Goal: Book appointment/travel/reservation: Book appointment/travel/reservation

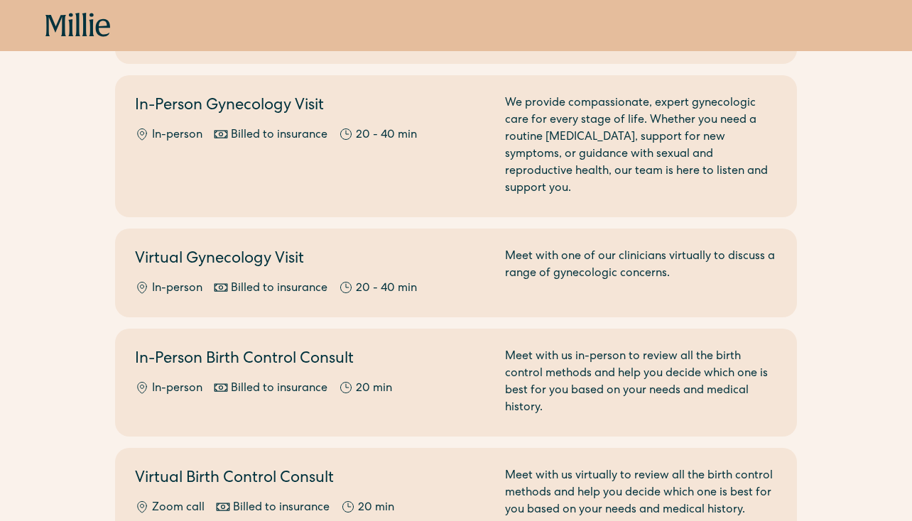
scroll to position [102, 0]
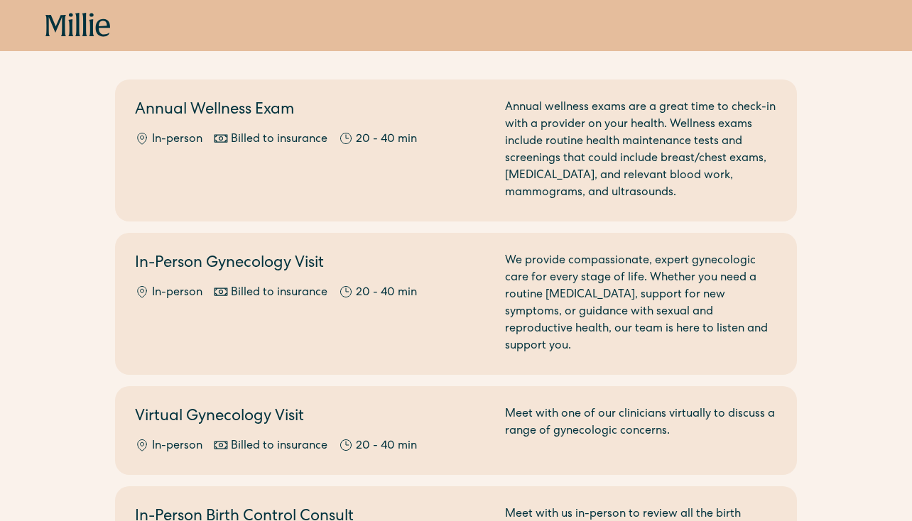
click at [75, 20] on icon at bounding box center [77, 26] width 65 height 26
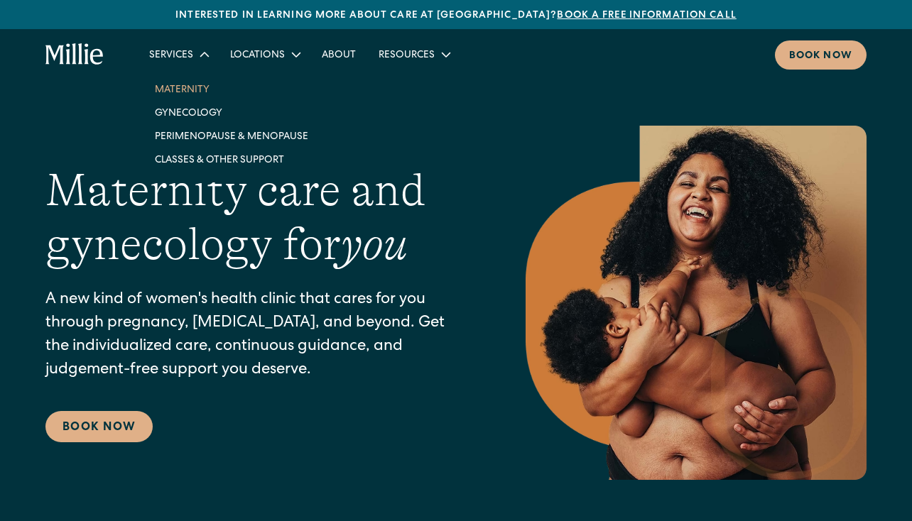
click at [190, 92] on link "Maternity" at bounding box center [231, 88] width 176 height 23
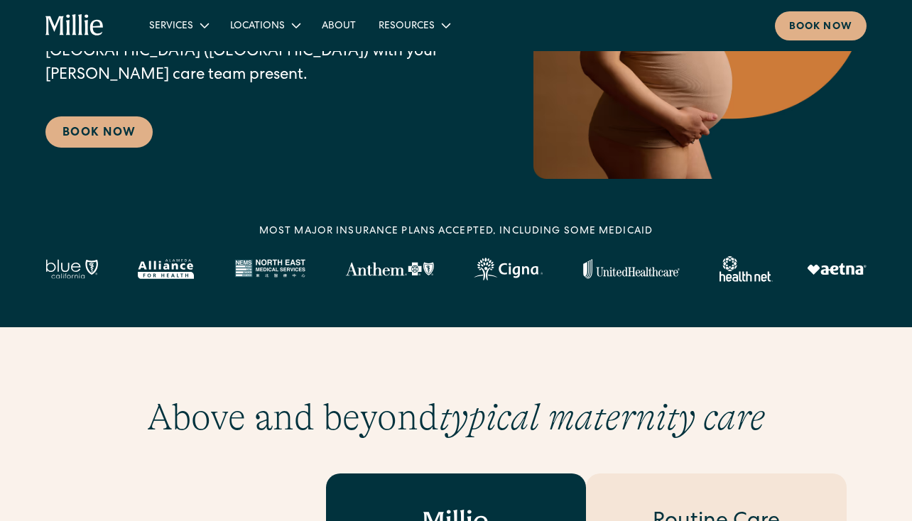
scroll to position [282, 0]
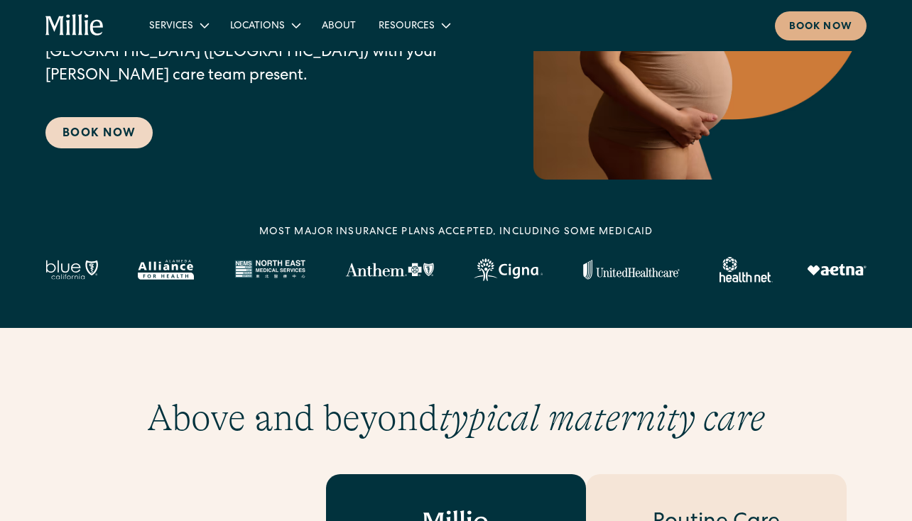
click at [126, 117] on link "Book Now" at bounding box center [98, 132] width 107 height 31
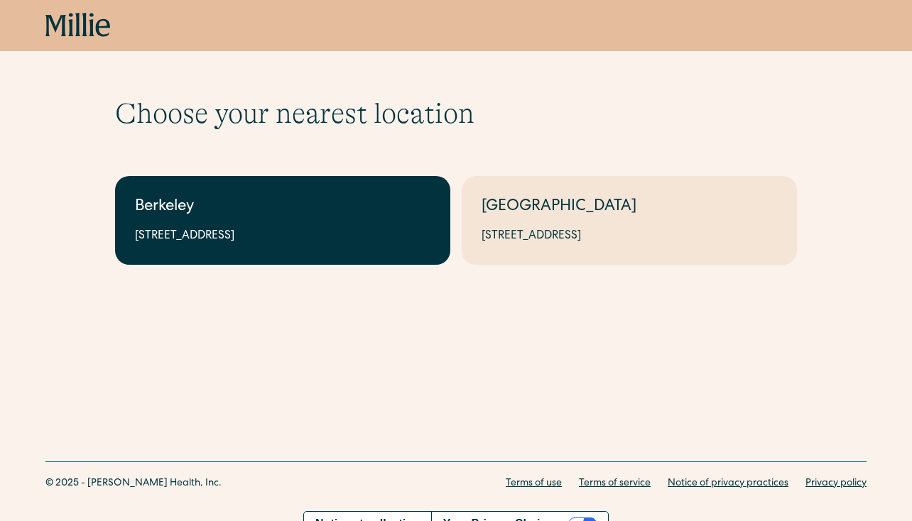
click at [360, 228] on div "2999 Regent St, Suite 524, Berkeley, CA 94705" at bounding box center [282, 236] width 295 height 17
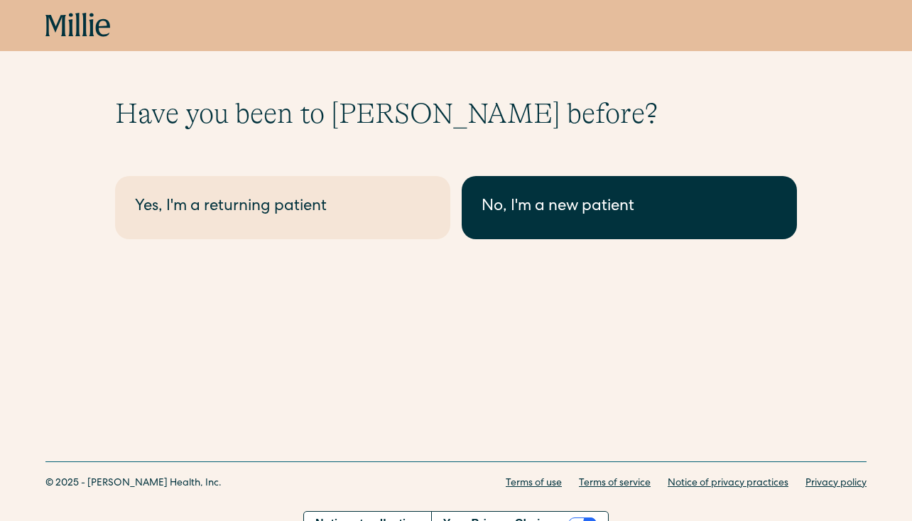
click at [503, 224] on link "No, I'm a new patient" at bounding box center [629, 207] width 335 height 63
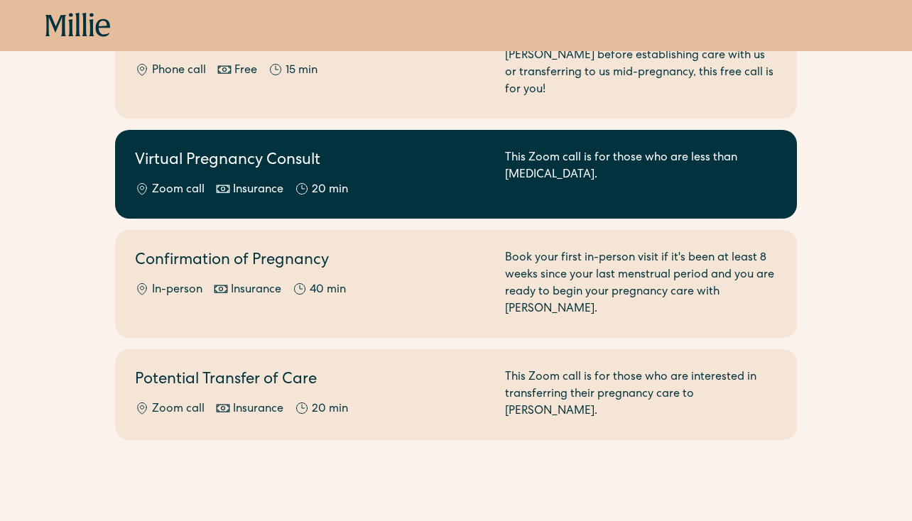
scroll to position [195, 0]
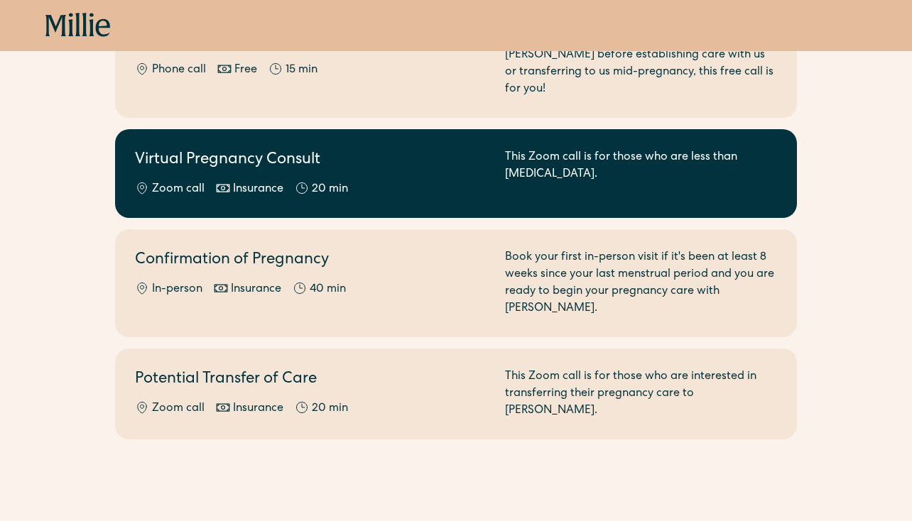
click at [355, 149] on h2 "Virtual Pregnancy Consult" at bounding box center [311, 160] width 353 height 23
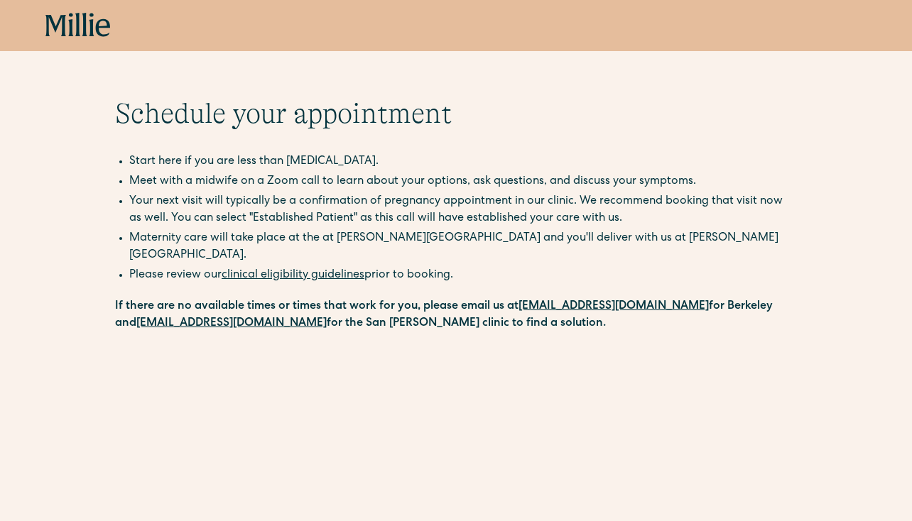
click at [82, 14] on icon at bounding box center [77, 26] width 65 height 26
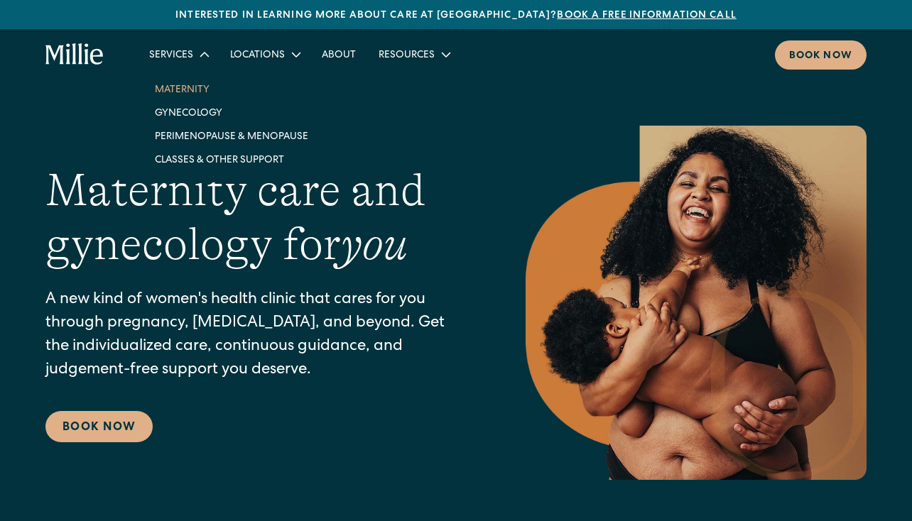
click at [183, 89] on link "Maternity" at bounding box center [231, 88] width 176 height 23
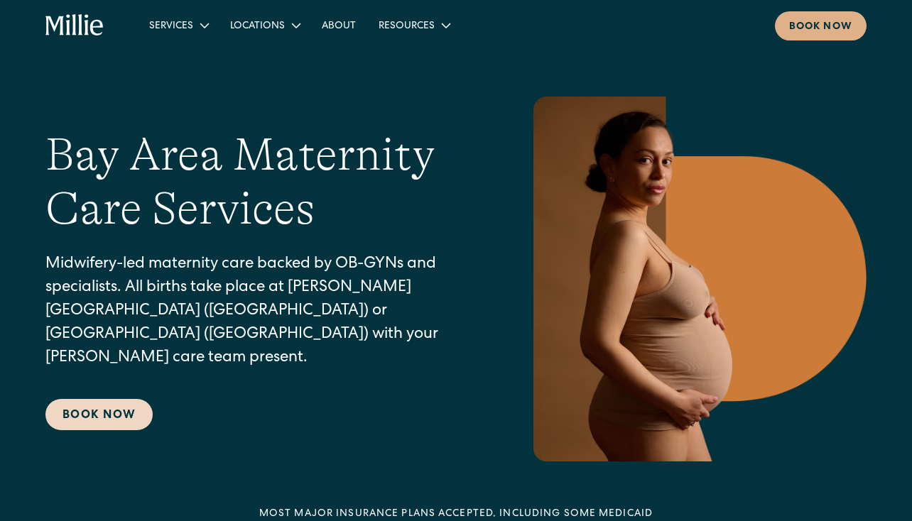
click at [107, 403] on link "Book Now" at bounding box center [98, 414] width 107 height 31
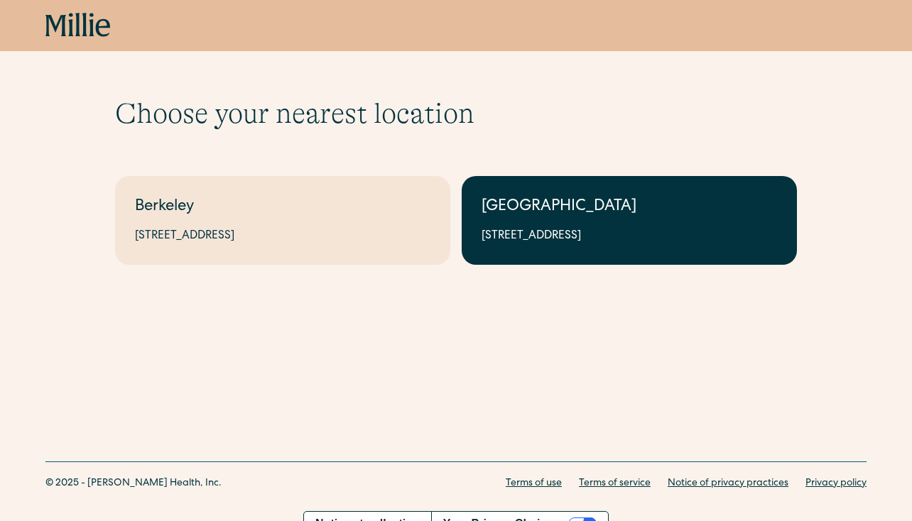
click at [529, 236] on div "1471 Saratoga Ave, Suite 101, San Jose, CA 95129" at bounding box center [629, 236] width 295 height 17
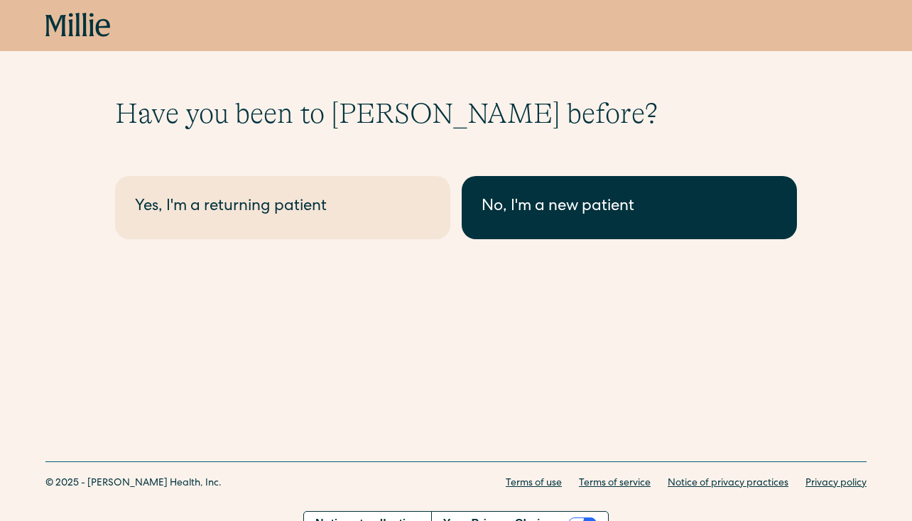
click at [510, 223] on link "No, I'm a new patient" at bounding box center [629, 207] width 335 height 63
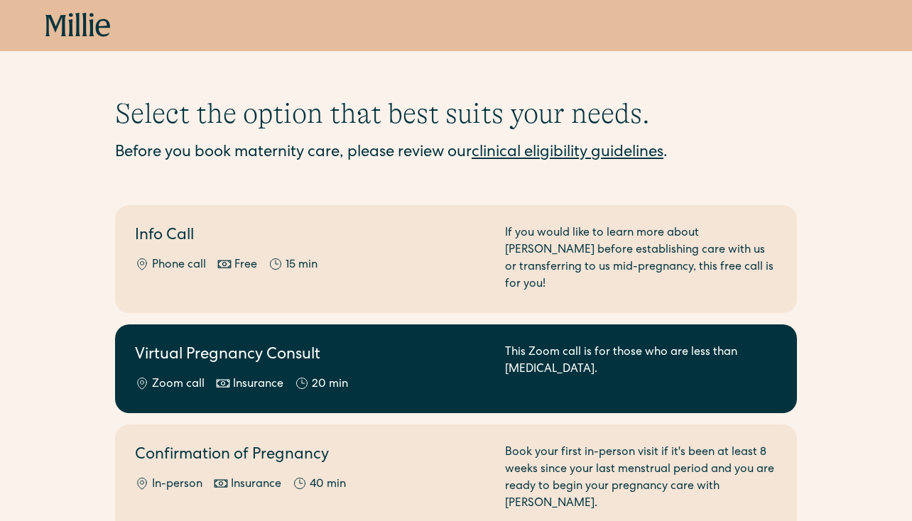
click at [333, 347] on h2 "Virtual Pregnancy Consult" at bounding box center [311, 355] width 353 height 23
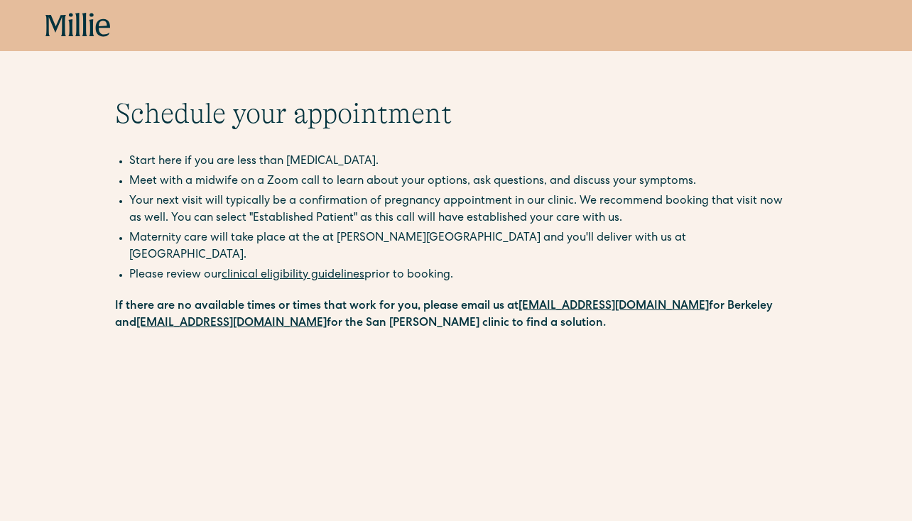
click at [77, 28] on icon at bounding box center [77, 24] width 5 height 23
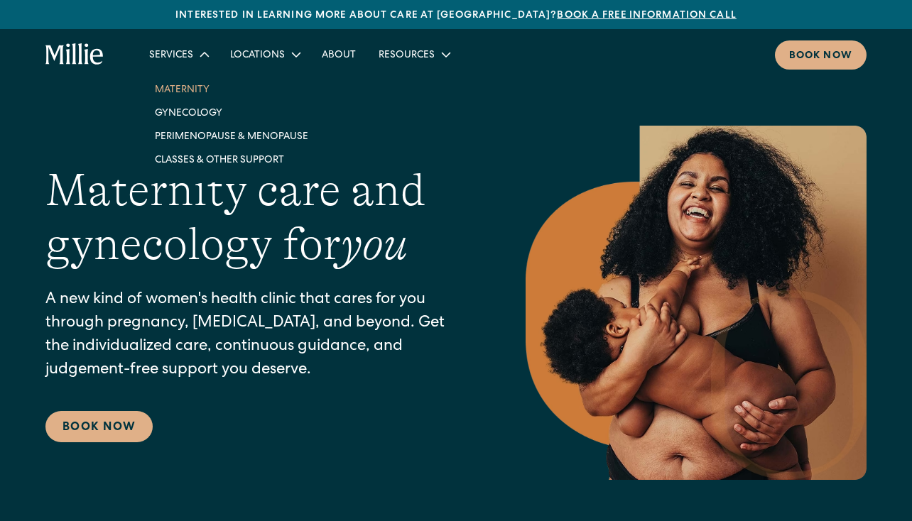
click at [176, 87] on link "Maternity" at bounding box center [231, 88] width 176 height 23
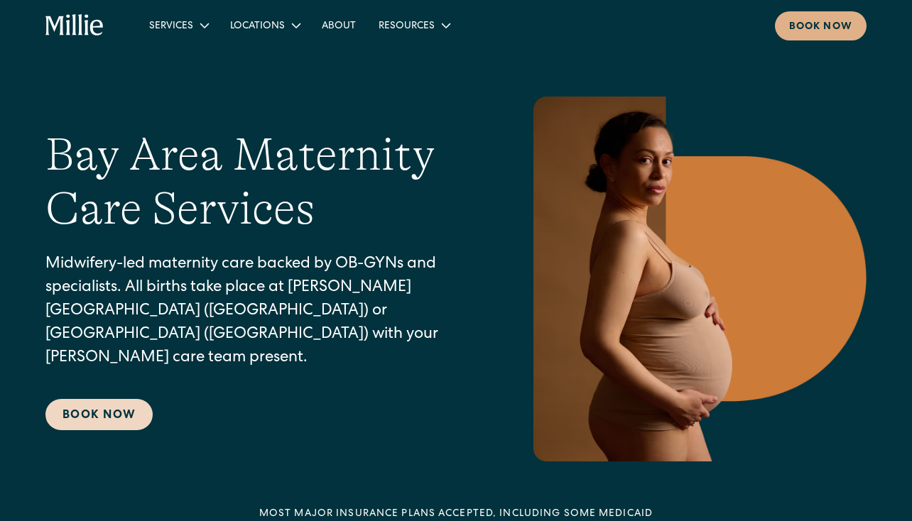
click at [115, 408] on link "Book Now" at bounding box center [98, 414] width 107 height 31
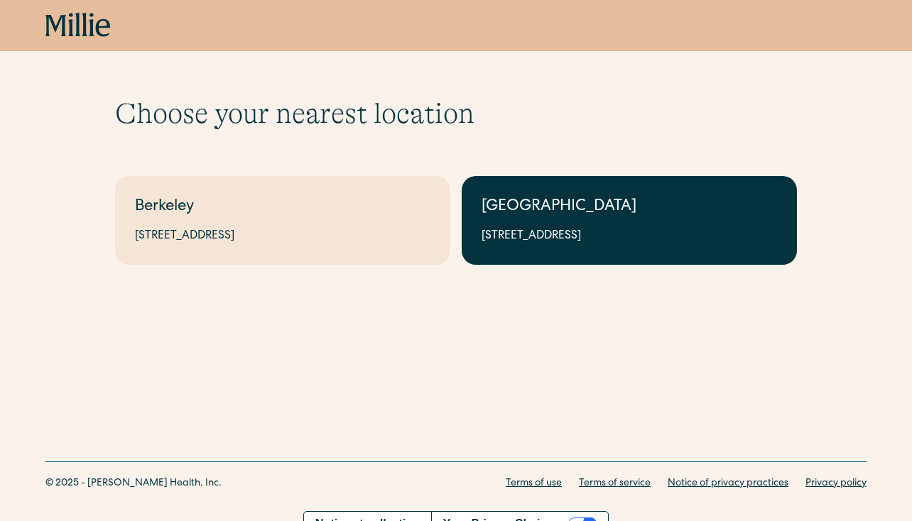
click at [588, 241] on div "[STREET_ADDRESS]" at bounding box center [629, 236] width 295 height 17
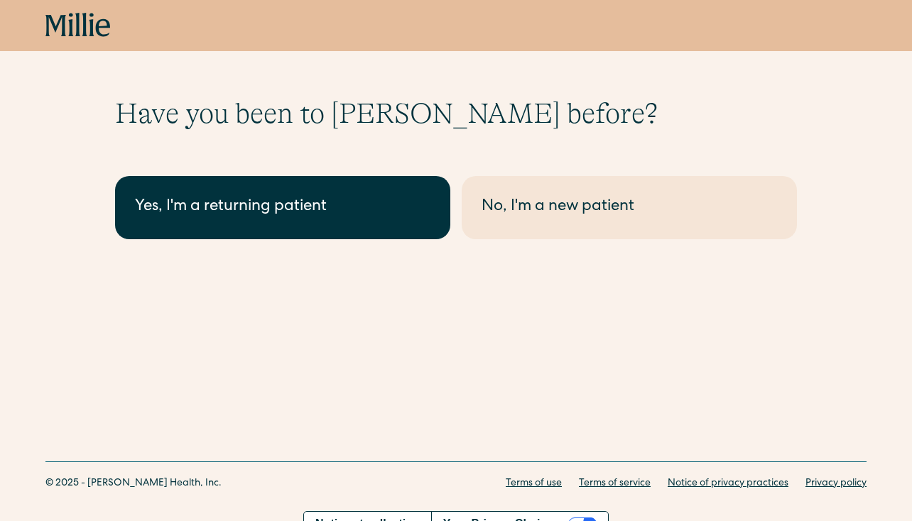
click at [255, 211] on div "Yes, I'm a returning patient" at bounding box center [282, 207] width 295 height 23
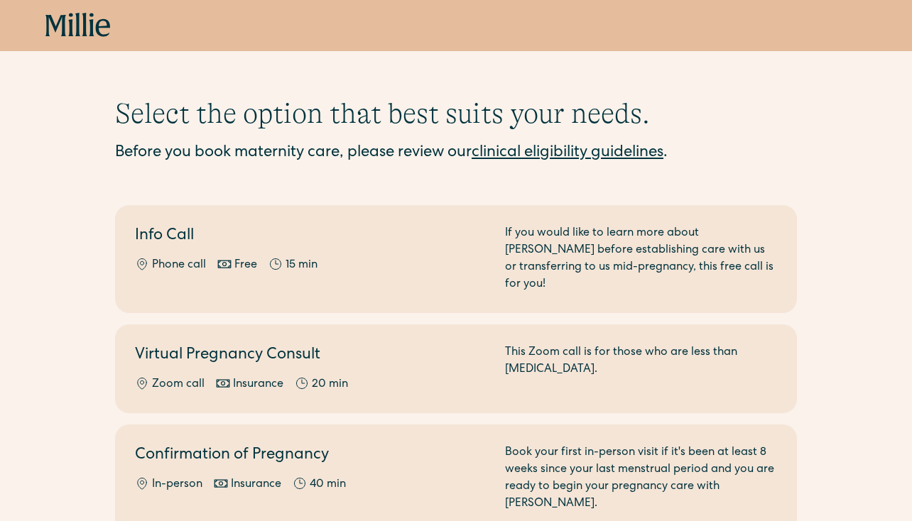
scroll to position [161, 0]
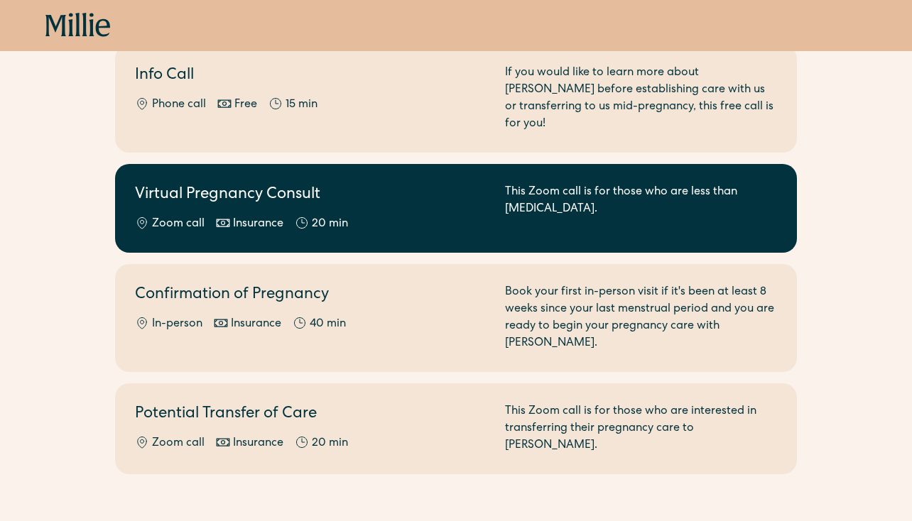
click at [223, 186] on h2 "Virtual Pregnancy Consult" at bounding box center [311, 195] width 353 height 23
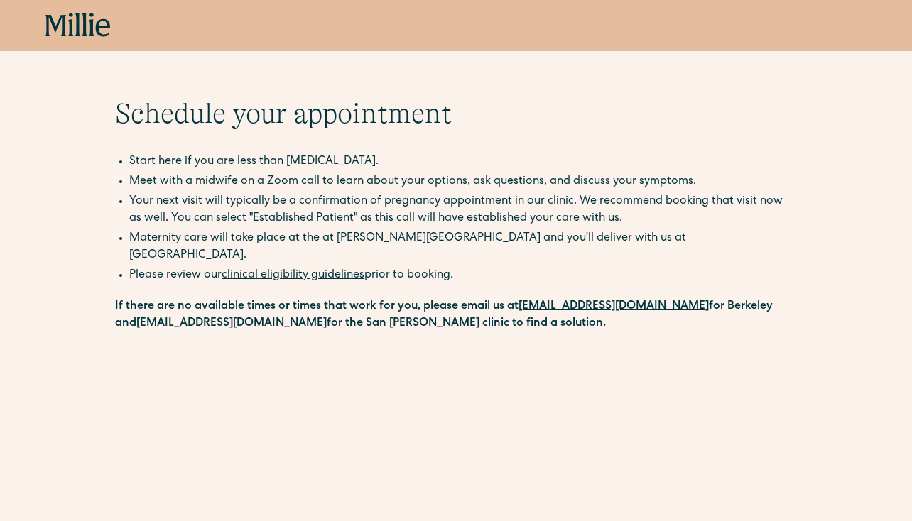
click at [77, 24] on icon at bounding box center [77, 24] width 5 height 23
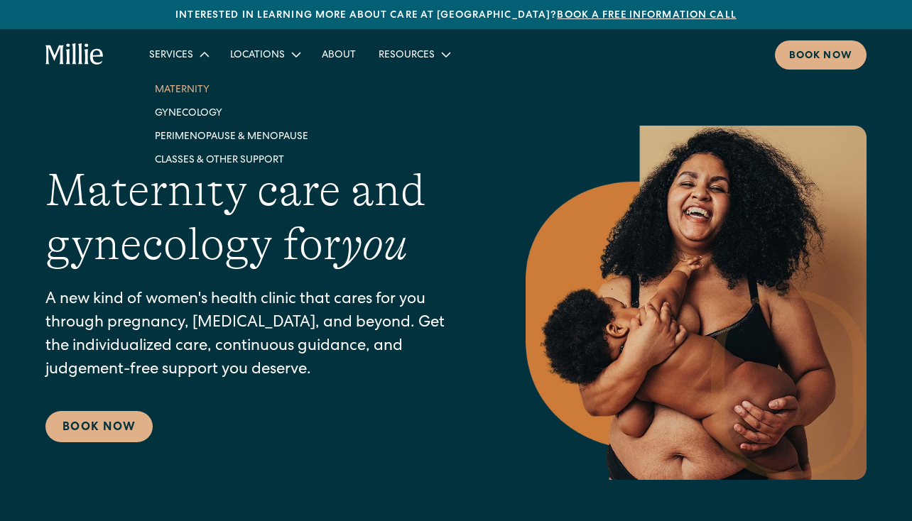
click at [180, 84] on link "Maternity" at bounding box center [231, 88] width 176 height 23
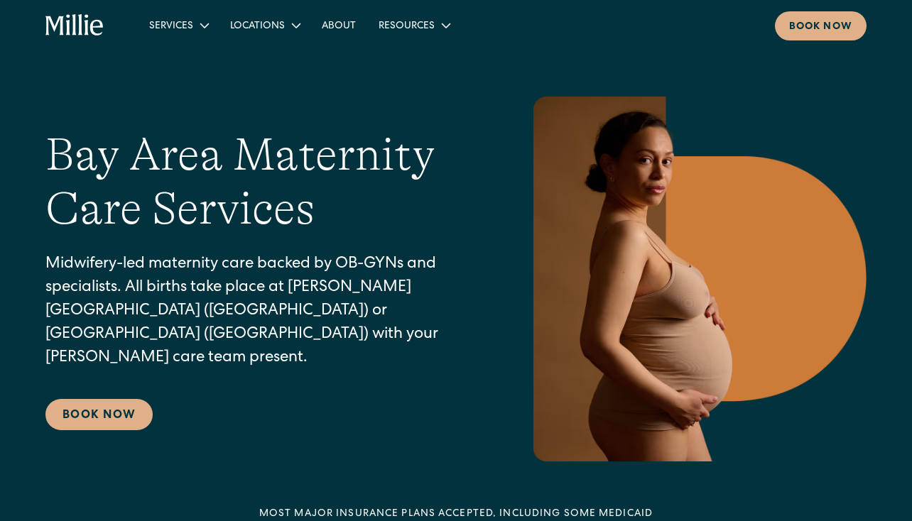
click at [118, 381] on div "Bay Area Maternity Care Services Midwifery-led maternity care backed by OB-GYNs…" at bounding box center [256, 279] width 423 height 303
click at [109, 418] on link "Book Now" at bounding box center [98, 414] width 107 height 31
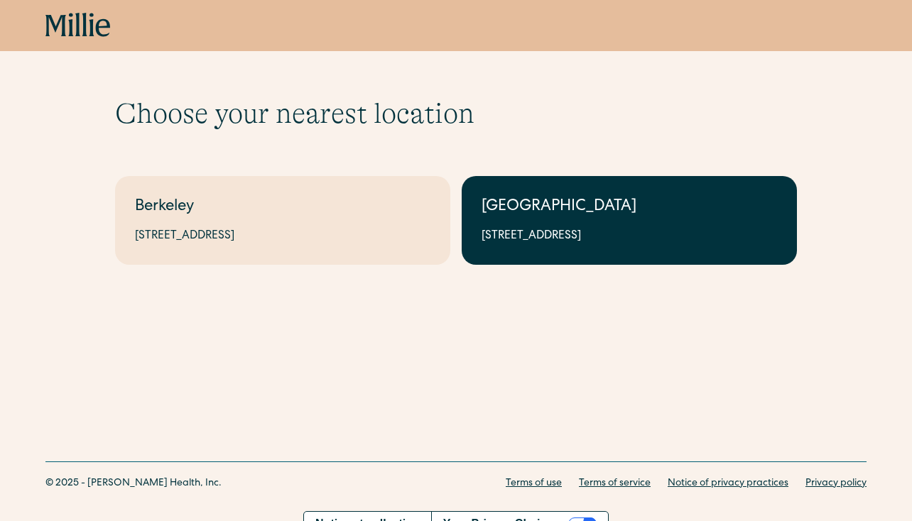
click at [523, 225] on link "[GEOGRAPHIC_DATA] [STREET_ADDRESS]" at bounding box center [629, 220] width 335 height 89
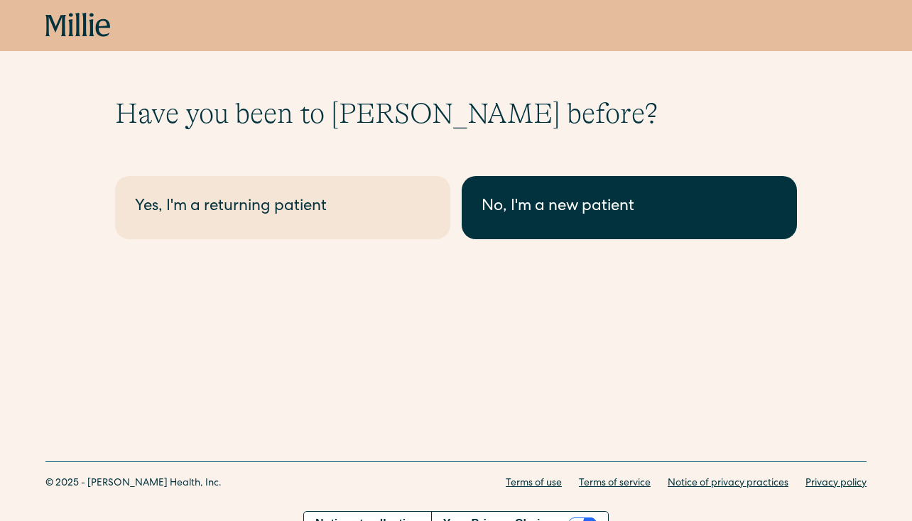
click at [528, 215] on div "No, I'm a new patient" at bounding box center [629, 207] width 295 height 23
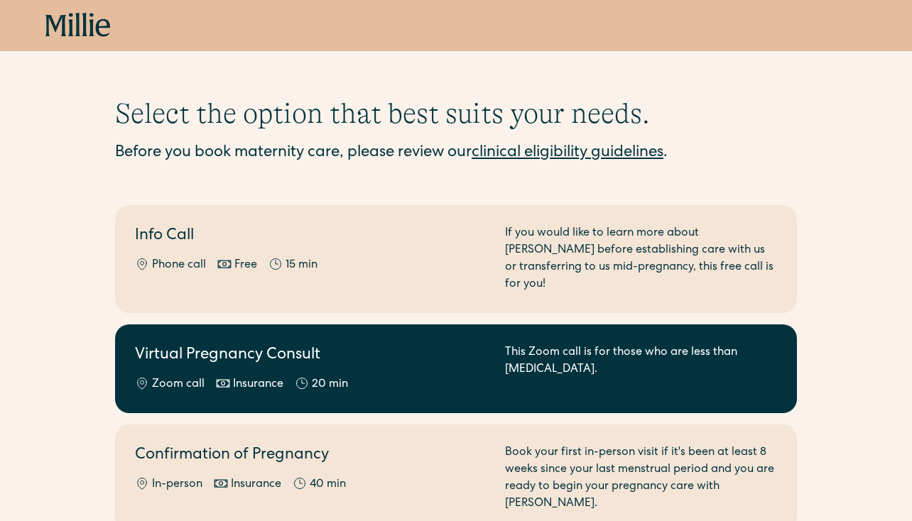
click at [415, 376] on div "Zoom call Insurance 20 min" at bounding box center [311, 384] width 353 height 17
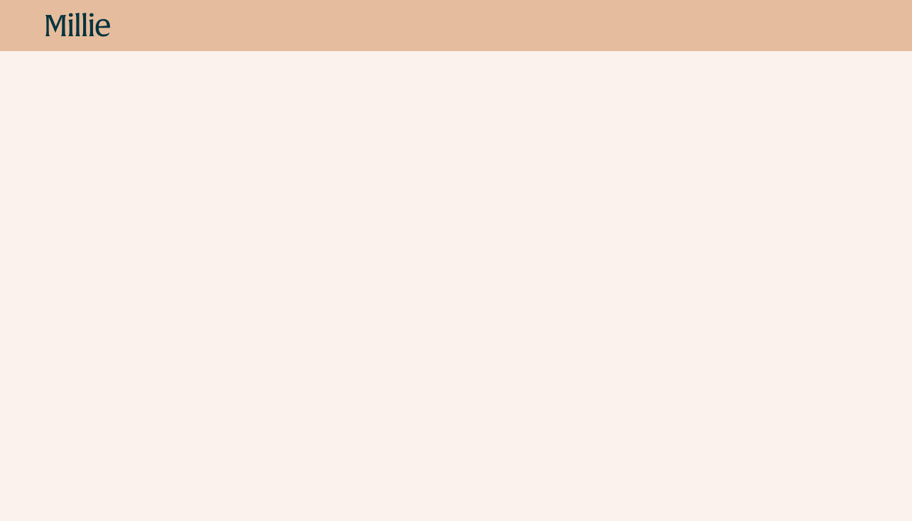
scroll to position [298, 0]
